Goal: Task Accomplishment & Management: Use online tool/utility

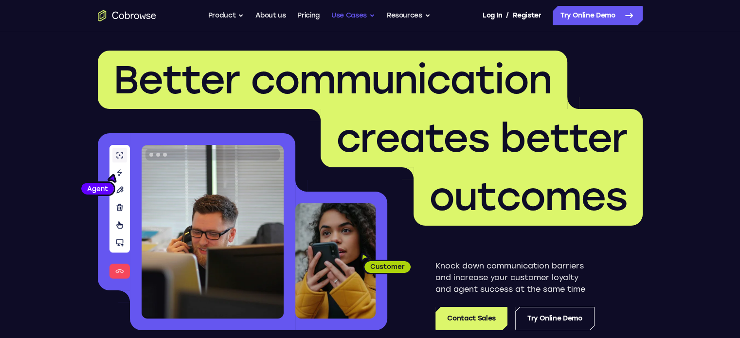
click at [342, 17] on button "Use Cases" at bounding box center [353, 15] width 44 height 19
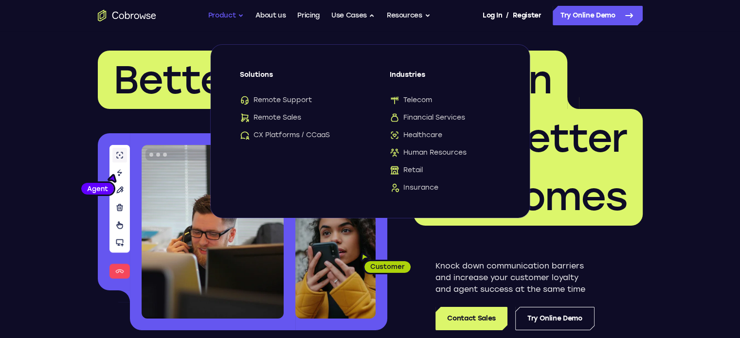
click at [224, 19] on button "Product" at bounding box center [226, 15] width 36 height 19
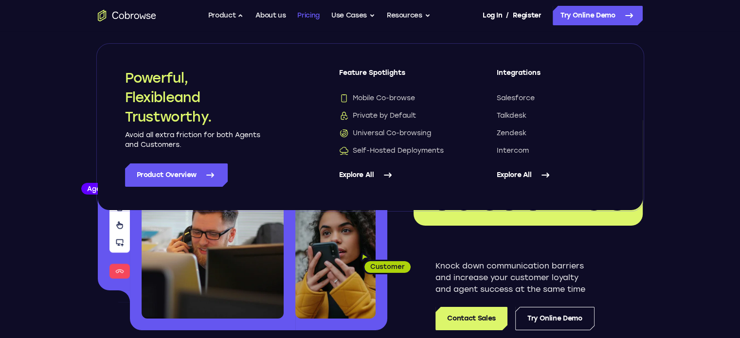
click at [304, 18] on link "Pricing" at bounding box center [308, 15] width 22 height 19
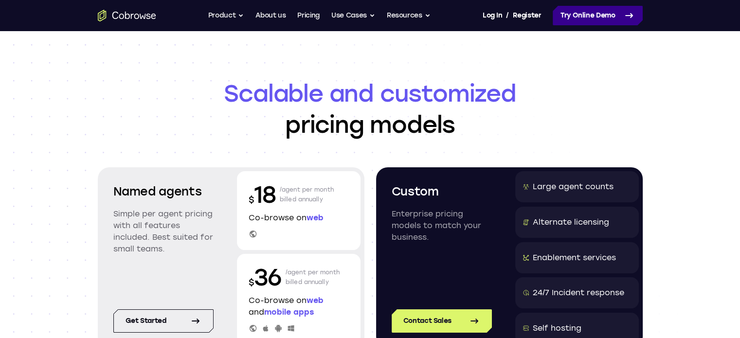
click at [590, 17] on link "Try Online Demo" at bounding box center [598, 15] width 90 height 19
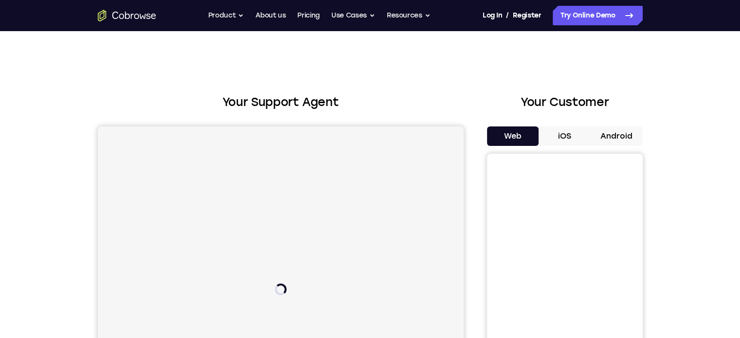
drag, startPoint x: 171, startPoint y: 21, endPoint x: 118, endPoint y: 17, distance: 53.7
click at [118, 17] on div "Go back Powerful, Flexible and Trustworthy. Avoid all extra friction for both A…" at bounding box center [370, 15] width 623 height 19
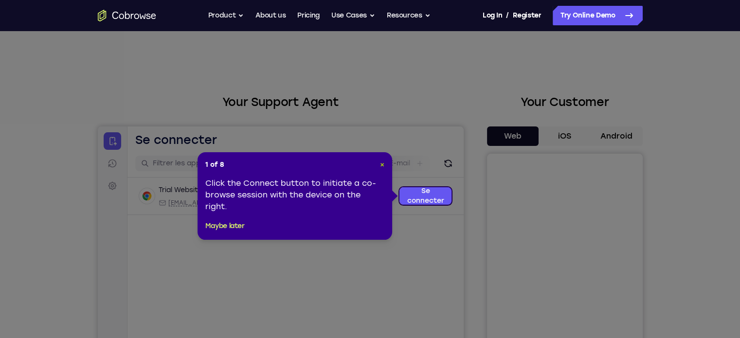
click at [383, 162] on span "×" at bounding box center [382, 165] width 4 height 8
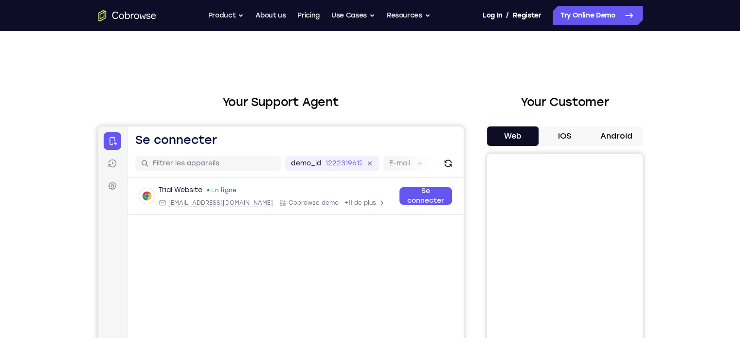
click at [134, 8] on div "Go back Powerful, Flexible and Trustworthy. Avoid all extra friction for both A…" at bounding box center [370, 15] width 623 height 19
click at [125, 12] on icon "Go to the home page" at bounding box center [127, 15] width 5 height 7
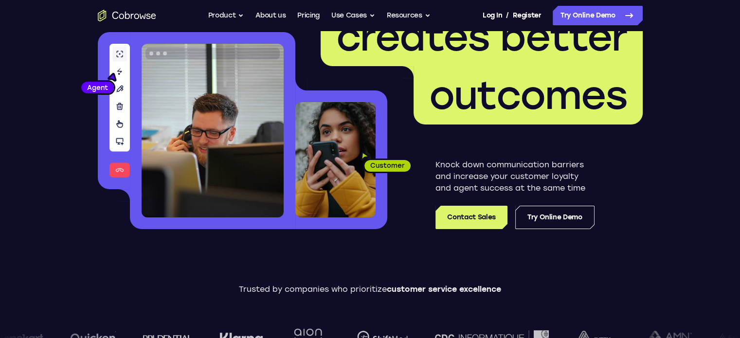
scroll to position [53, 0]
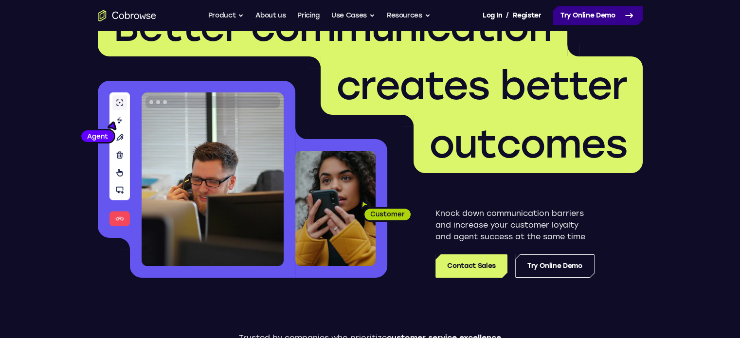
click at [576, 22] on link "Try Online Demo" at bounding box center [598, 15] width 90 height 19
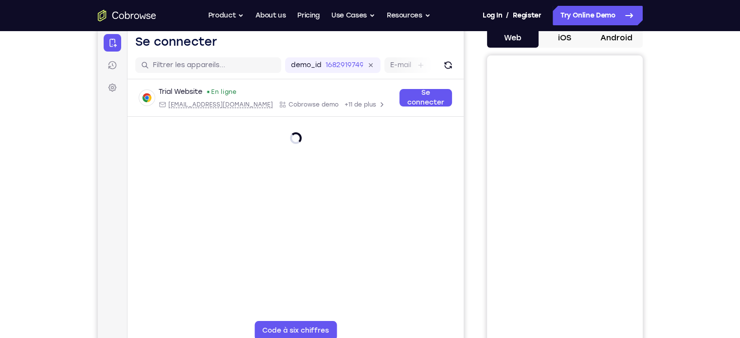
scroll to position [99, 0]
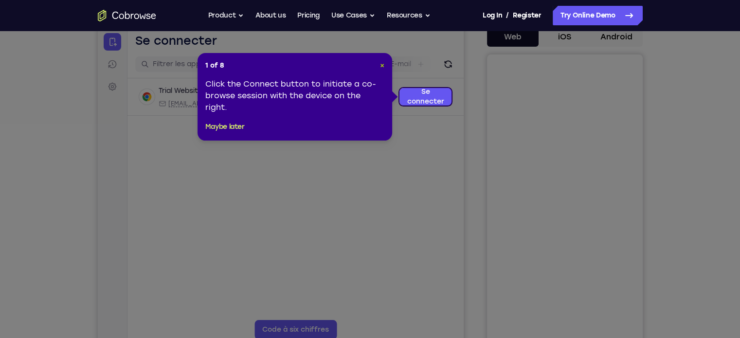
click at [383, 66] on span "×" at bounding box center [382, 65] width 4 height 8
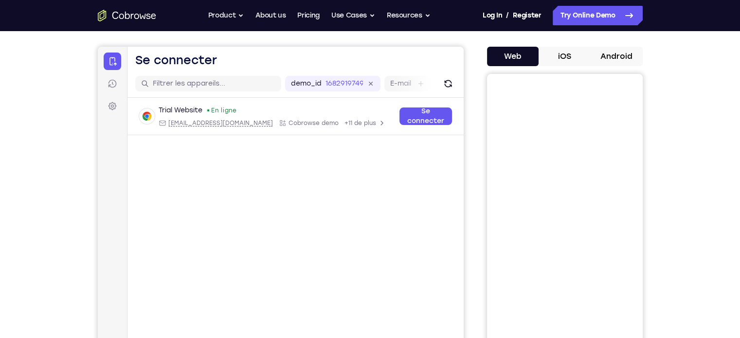
scroll to position [0, 0]
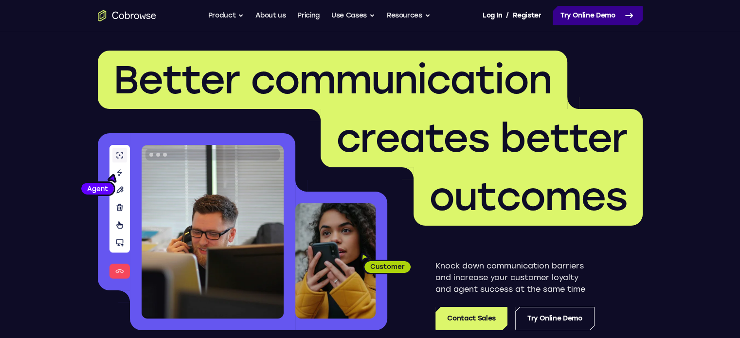
click at [602, 14] on link "Try Online Demo" at bounding box center [598, 15] width 90 height 19
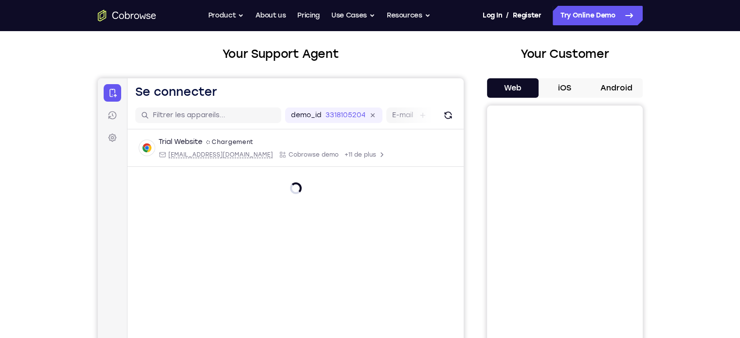
scroll to position [70, 0]
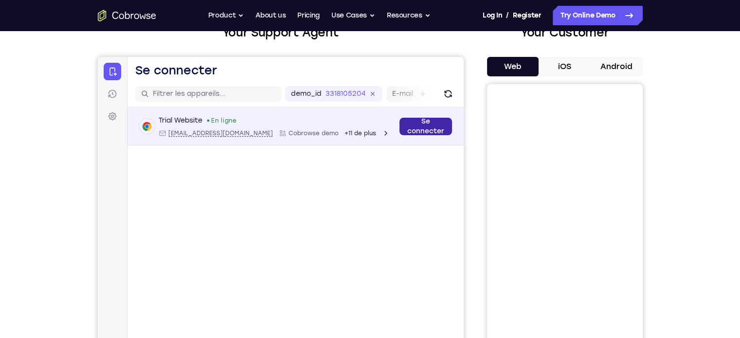
click at [416, 127] on link "Se connecter" at bounding box center [425, 127] width 53 height 18
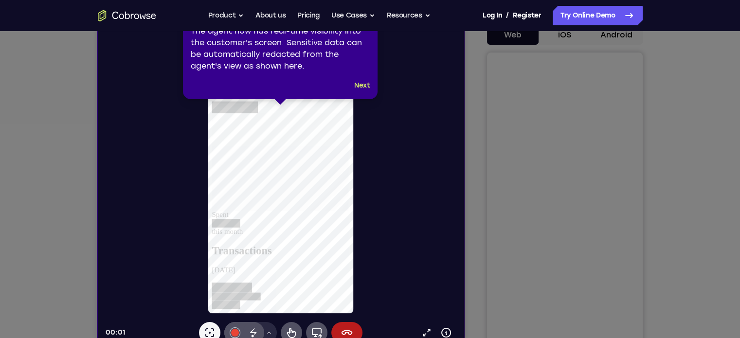
scroll to position [0, 0]
click at [364, 84] on button "Next" at bounding box center [362, 86] width 16 height 12
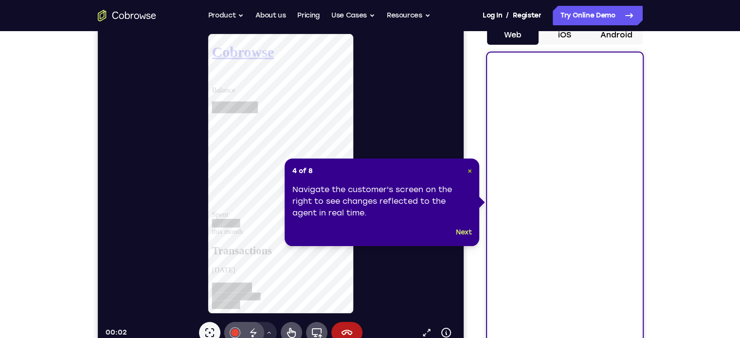
click at [469, 168] on span "×" at bounding box center [469, 171] width 4 height 8
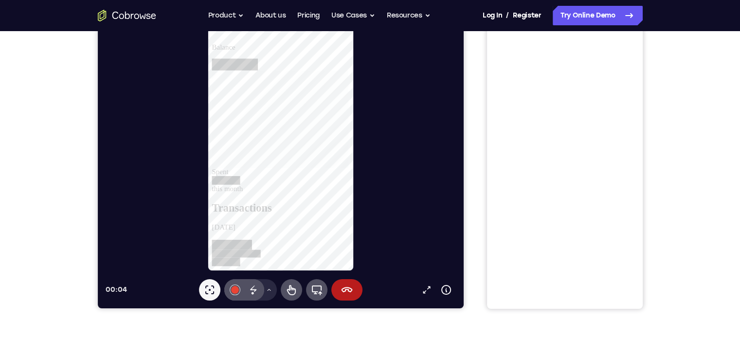
scroll to position [144, 0]
click at [432, 294] on link "Ouvrir dans un nouvel onglet" at bounding box center [426, 289] width 19 height 19
click at [256, 289] on icon at bounding box center [253, 290] width 12 height 12
click at [271, 291] on icon at bounding box center [269, 290] width 6 height 6
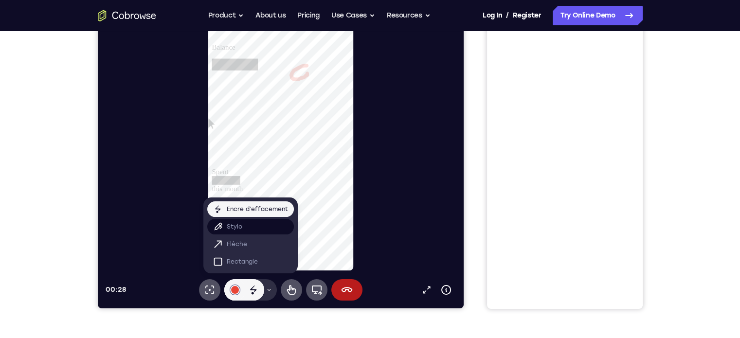
click at [249, 223] on button "Stylo" at bounding box center [250, 227] width 87 height 16
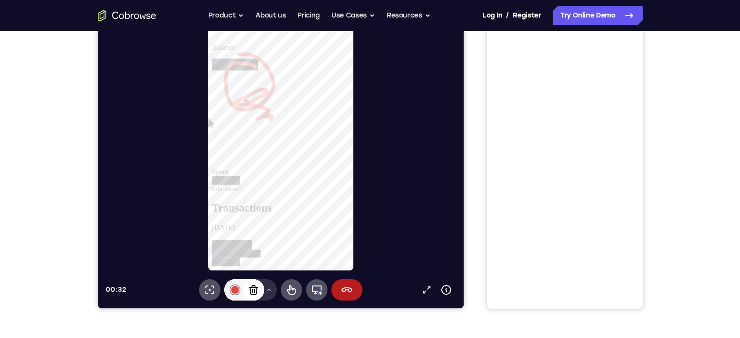
click at [260, 286] on div "Effacer les annotations" at bounding box center [252, 289] width 21 height 21
click at [267, 286] on button "Menu d’outils de dessin" at bounding box center [269, 289] width 16 height 21
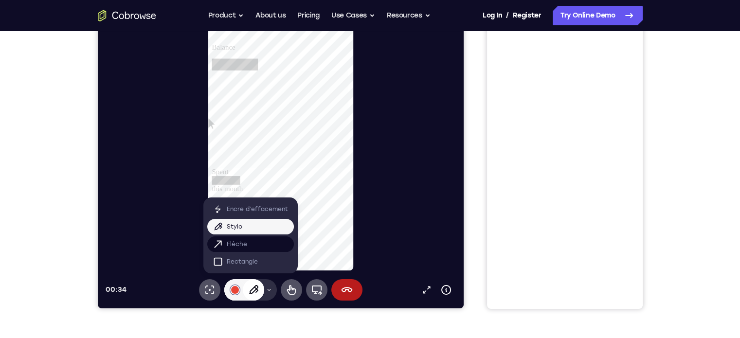
click at [256, 245] on button "Flèche" at bounding box center [250, 245] width 87 height 16
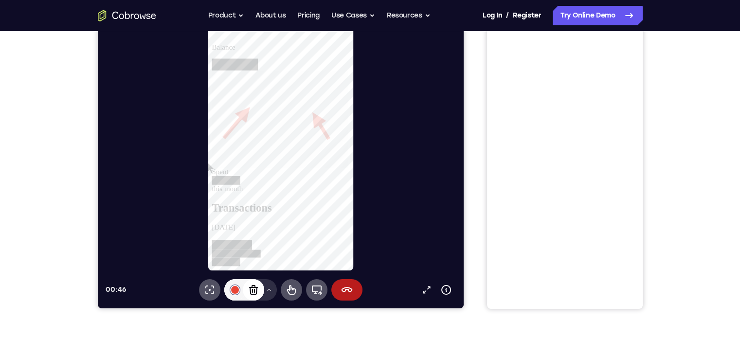
click at [256, 286] on icon at bounding box center [253, 290] width 12 height 12
click at [270, 287] on icon at bounding box center [269, 290] width 6 height 6
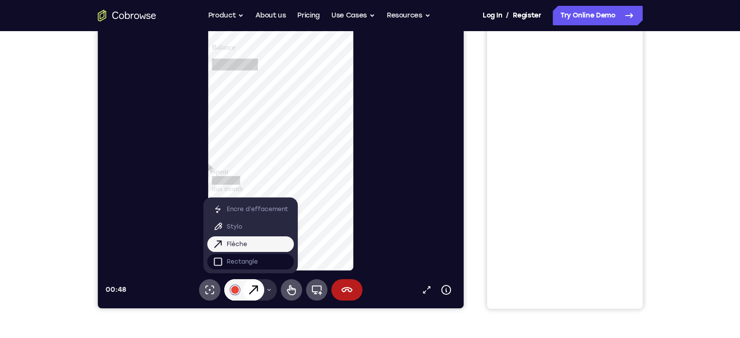
click at [270, 266] on button "Rectangle" at bounding box center [250, 262] width 87 height 16
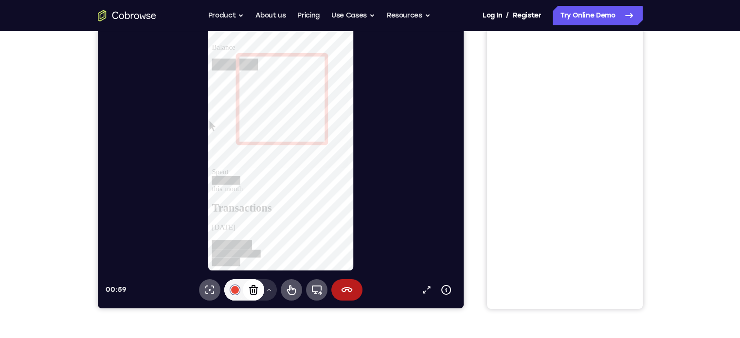
click at [253, 293] on icon at bounding box center [253, 290] width 12 height 12
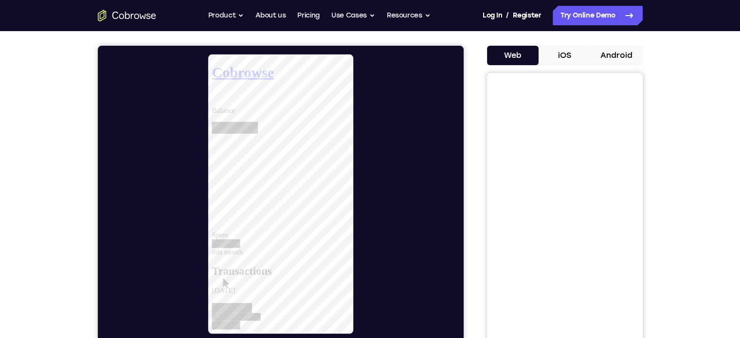
scroll to position [79, 0]
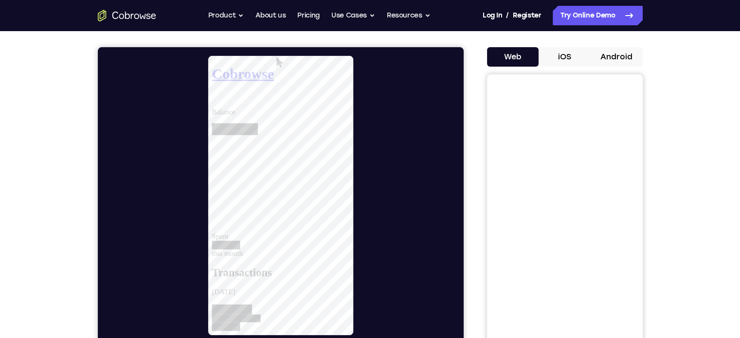
click at [564, 59] on button "iOS" at bounding box center [565, 56] width 52 height 19
click at [602, 65] on button "Android" at bounding box center [617, 56] width 52 height 19
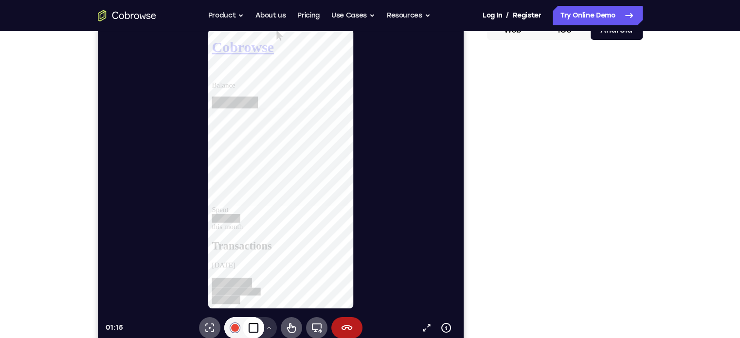
scroll to position [107, 0]
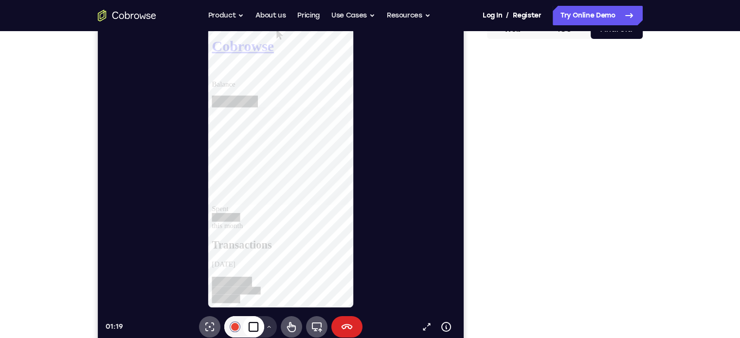
click at [348, 326] on icon at bounding box center [347, 327] width 12 height 12
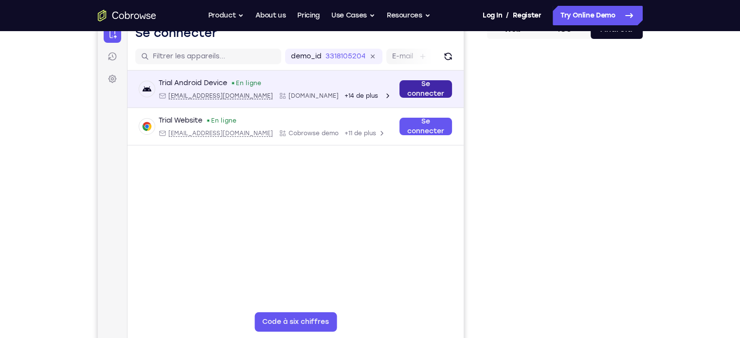
click at [423, 93] on link "Se connecter" at bounding box center [425, 89] width 53 height 18
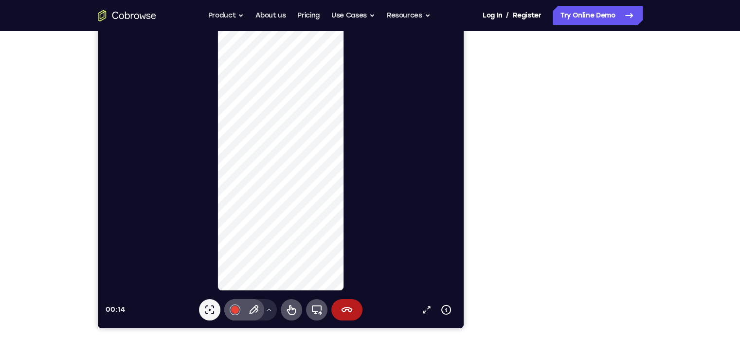
scroll to position [125, 0]
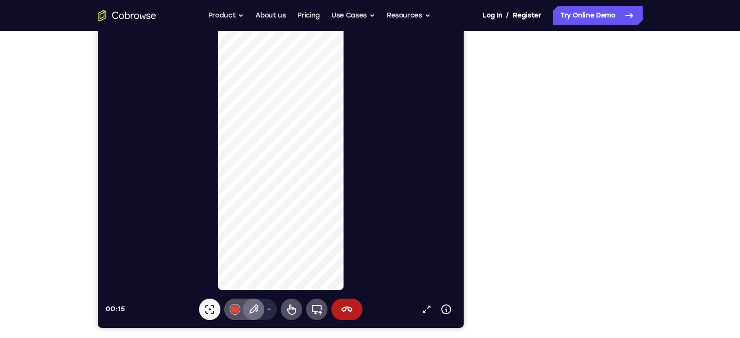
click at [254, 302] on div "Stylo" at bounding box center [252, 309] width 21 height 21
click at [269, 308] on icon at bounding box center [269, 310] width 6 height 6
click at [257, 310] on icon at bounding box center [253, 310] width 12 height 12
